Goal: Understand process/instructions: Learn about a topic

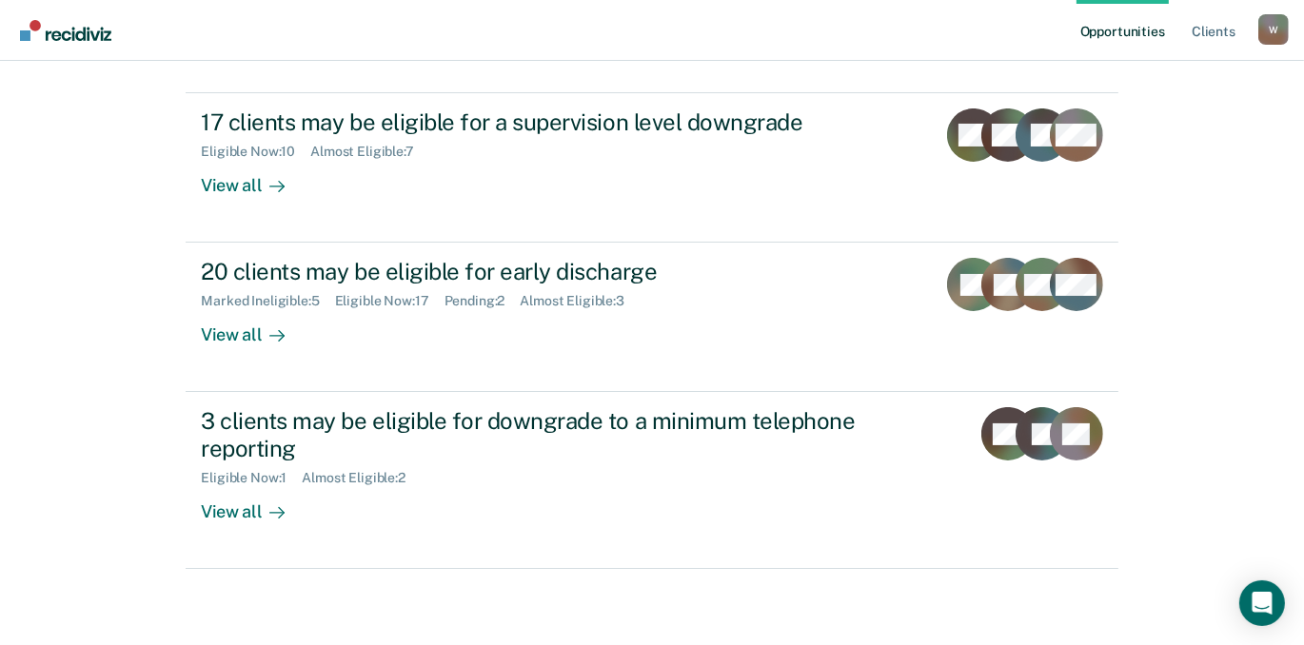
scroll to position [432, 0]
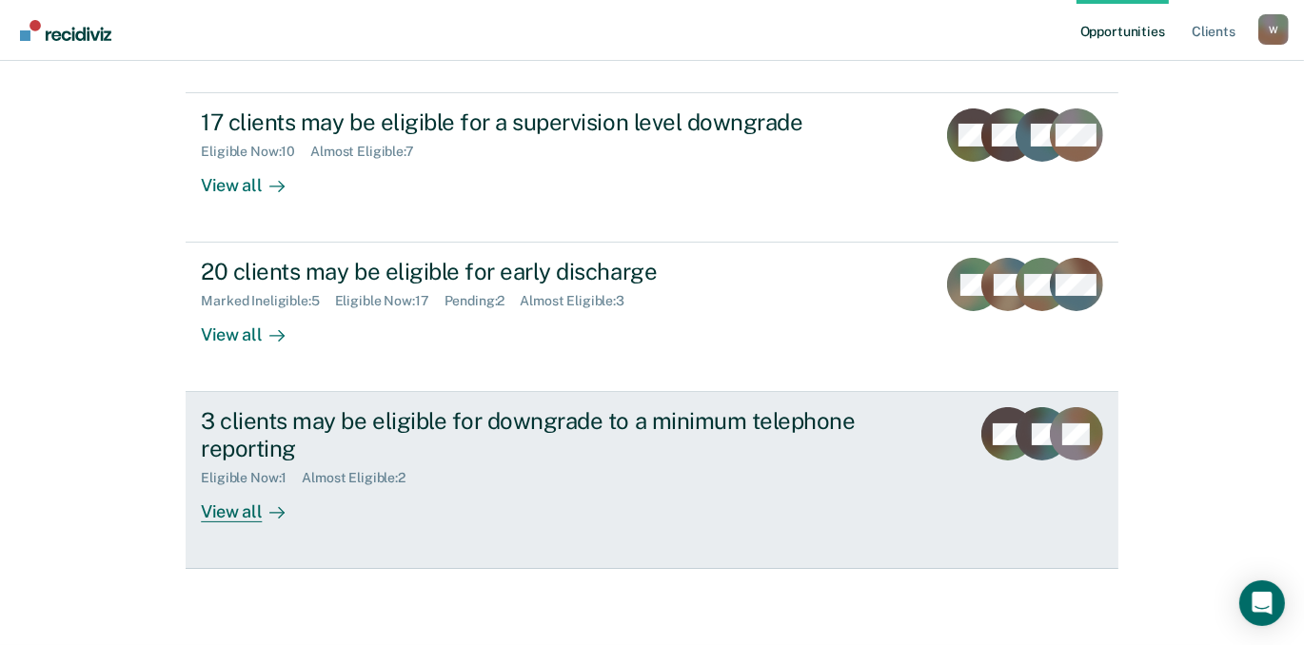
click at [241, 486] on div "View all" at bounding box center [254, 504] width 107 height 37
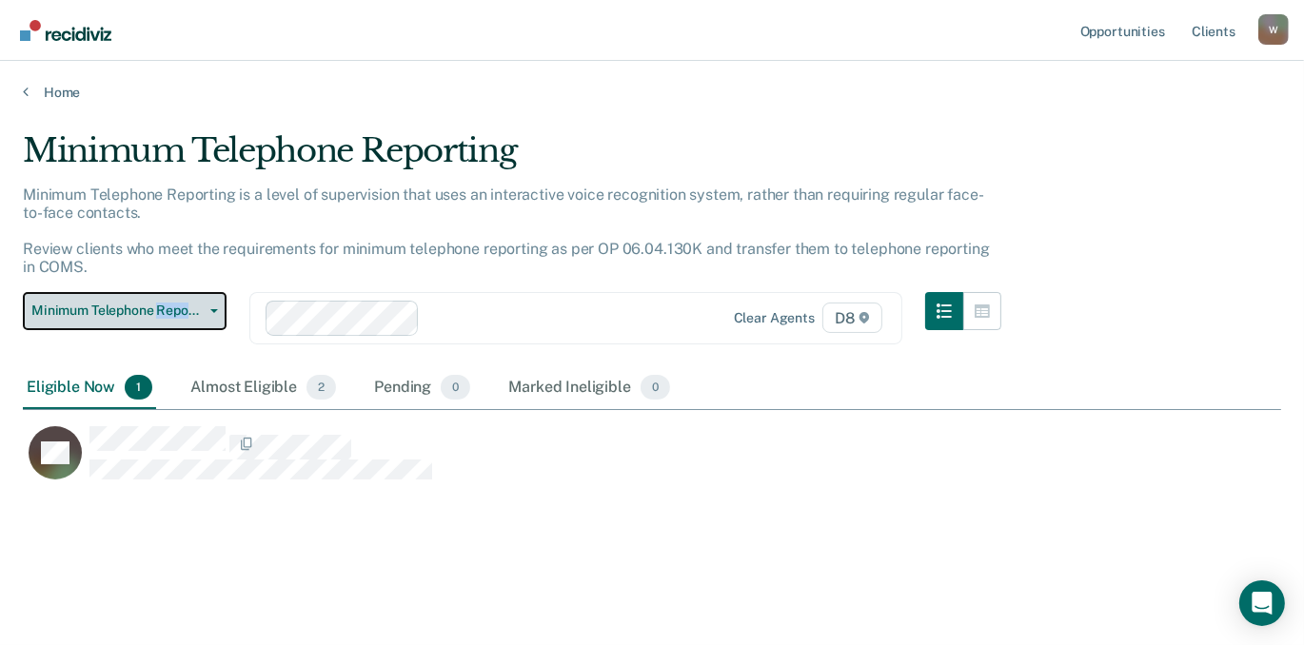
click at [217, 313] on span "button" at bounding box center [210, 311] width 15 height 4
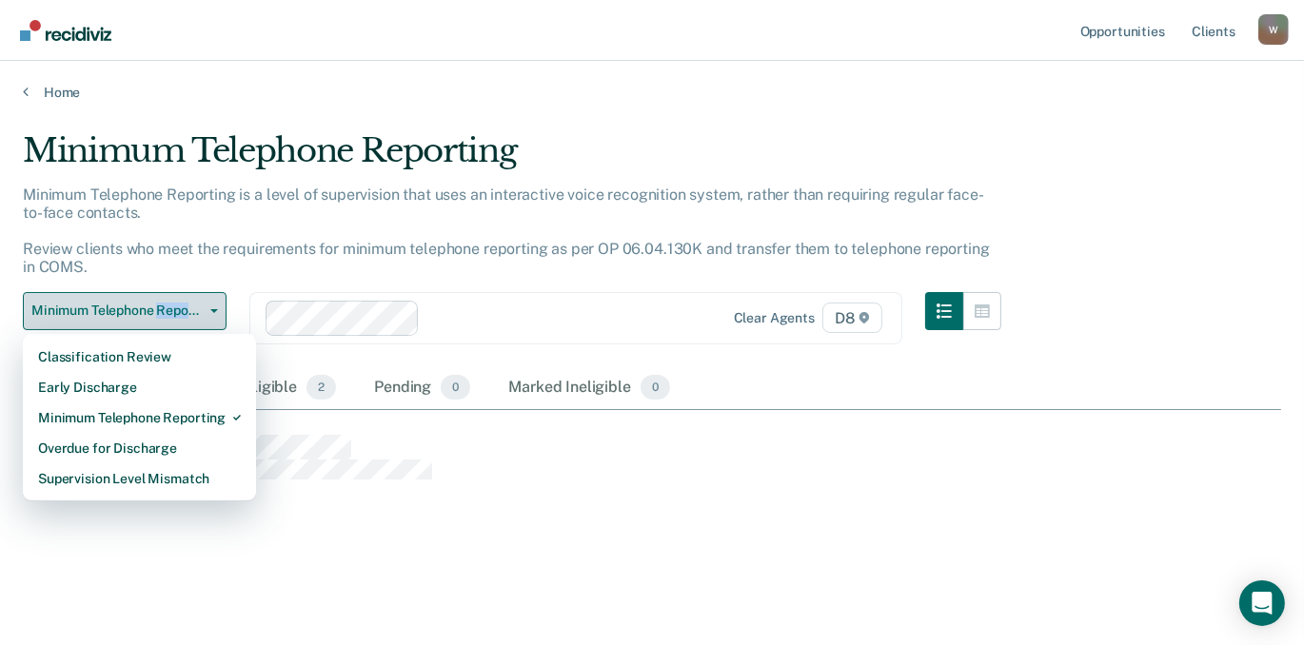
click at [217, 313] on span "button" at bounding box center [210, 311] width 15 height 4
click at [483, 292] on div "Minimum Telephone Reporting is a level of supervision that uses an interactive …" at bounding box center [512, 239] width 979 height 107
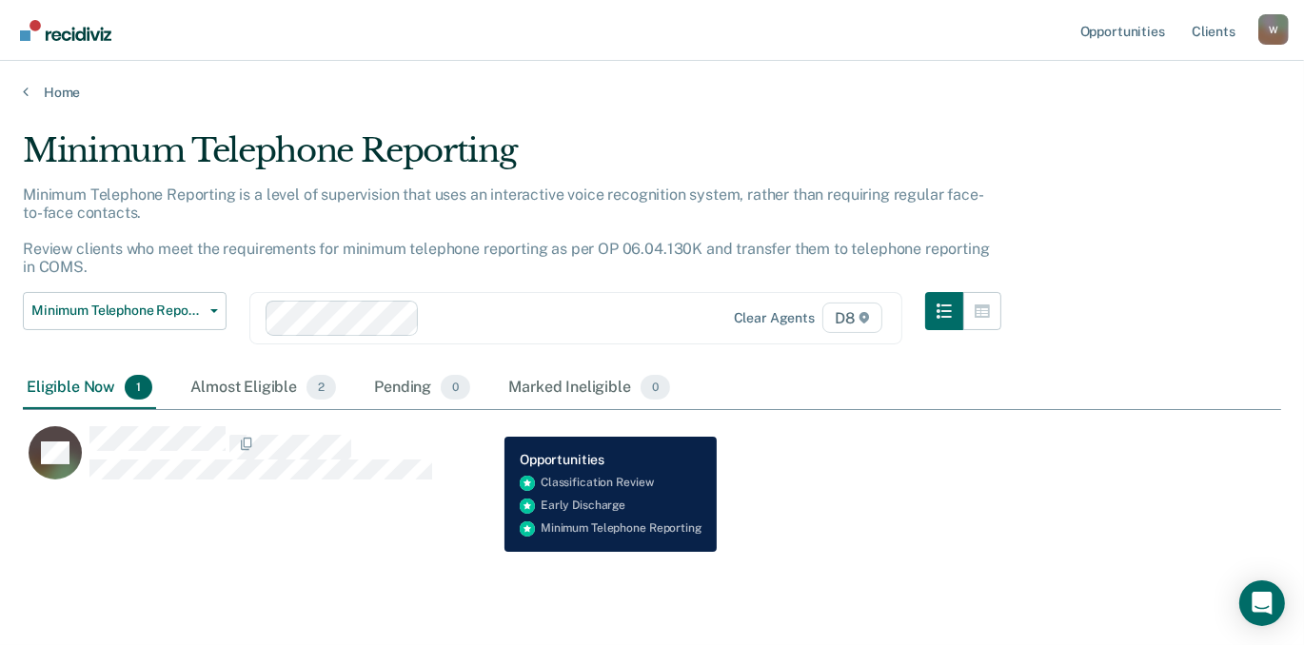
scroll to position [4, 0]
